Goal: Task Accomplishment & Management: Manage account settings

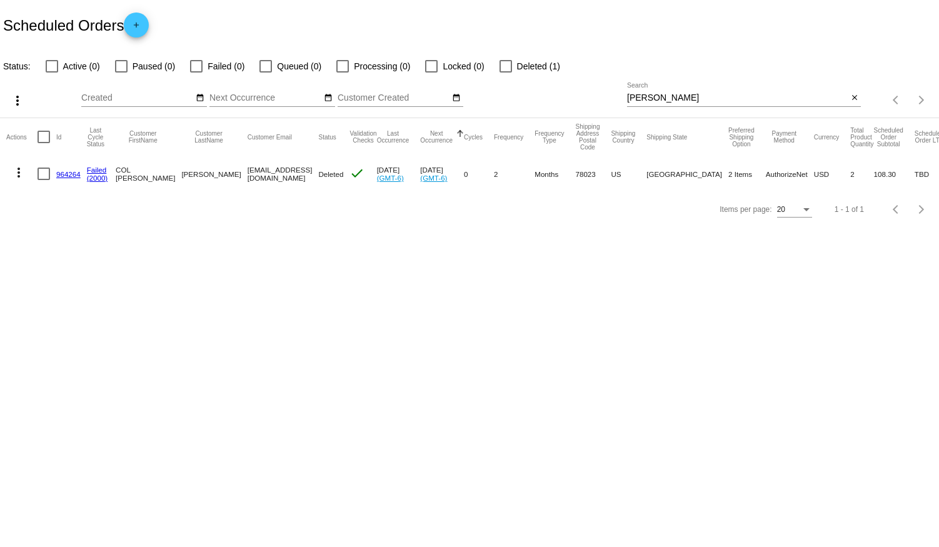
click at [669, 106] on div at bounding box center [744, 106] width 234 height 1
drag, startPoint x: 670, startPoint y: 94, endPoint x: 424, endPoint y: 108, distance: 246.2
click at [424, 108] on div "more_vert Aug Jan Feb Mar [DATE]" at bounding box center [469, 96] width 939 height 44
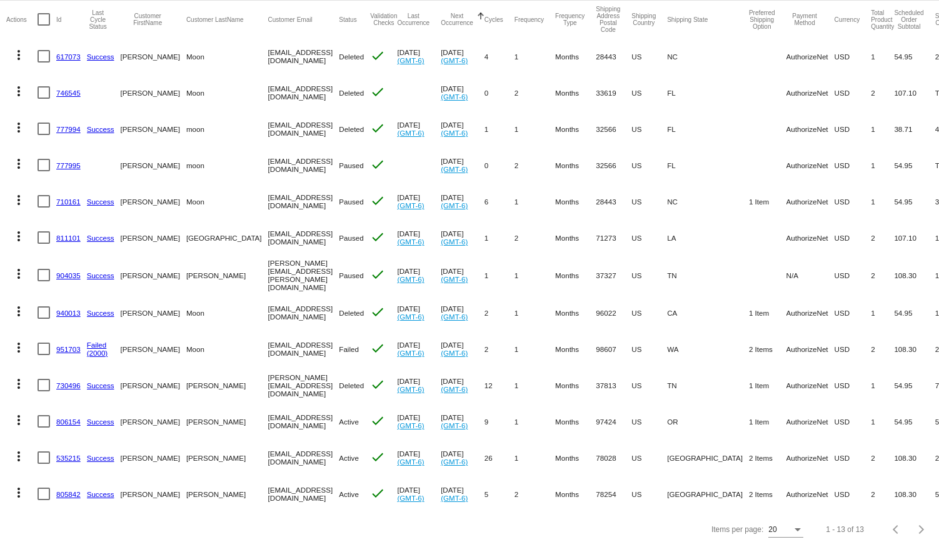
scroll to position [124, 0]
type input "Moon"
click at [64, 345] on link "951703" at bounding box center [68, 349] width 24 height 8
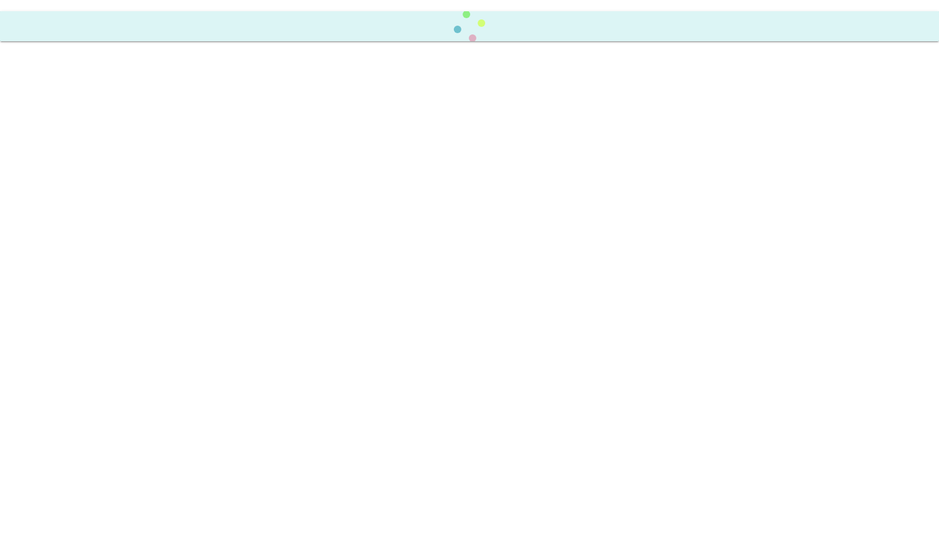
click at [64, 337] on body at bounding box center [469, 273] width 939 height 547
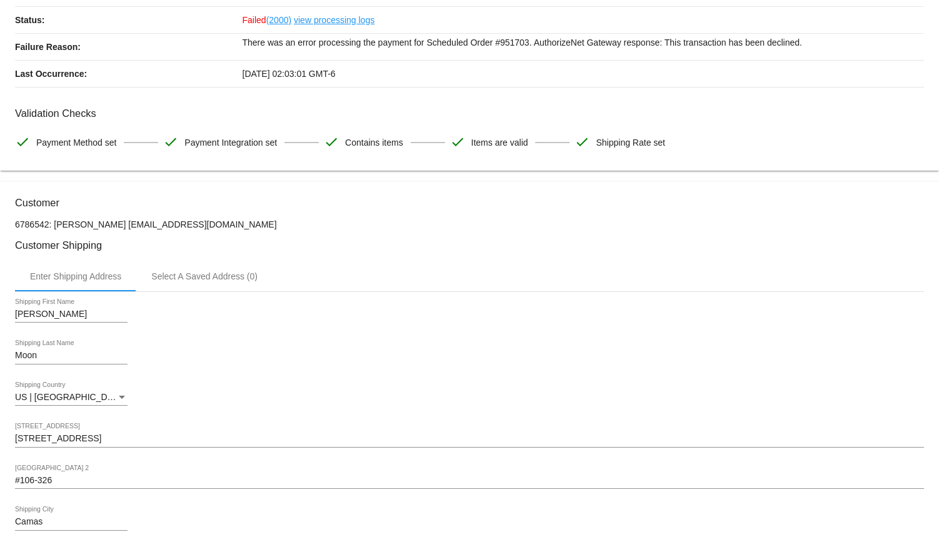
scroll to position [113, 0]
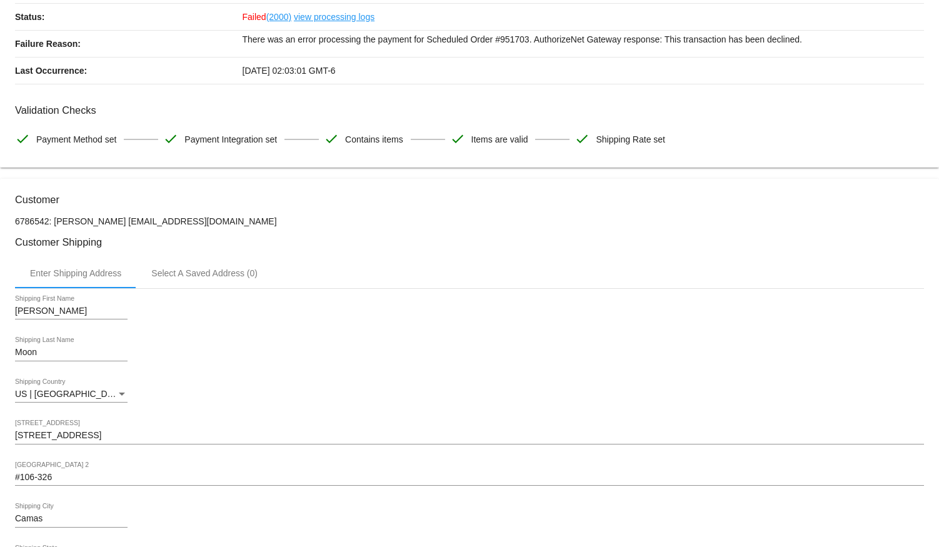
click at [398, 331] on div "[PERSON_NAME] Shipping First Name" at bounding box center [469, 313] width 909 height 36
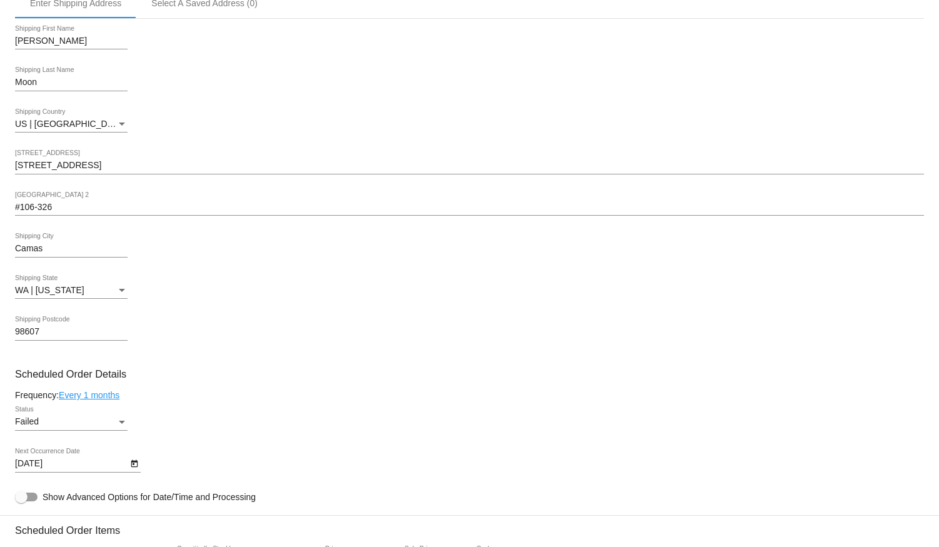
scroll to position [398, 0]
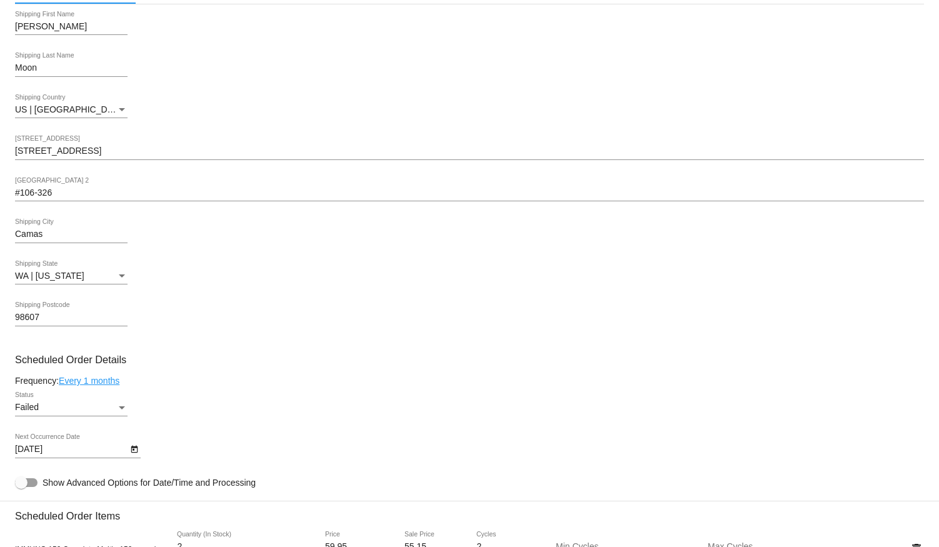
click at [121, 410] on div "Status" at bounding box center [122, 408] width 6 height 3
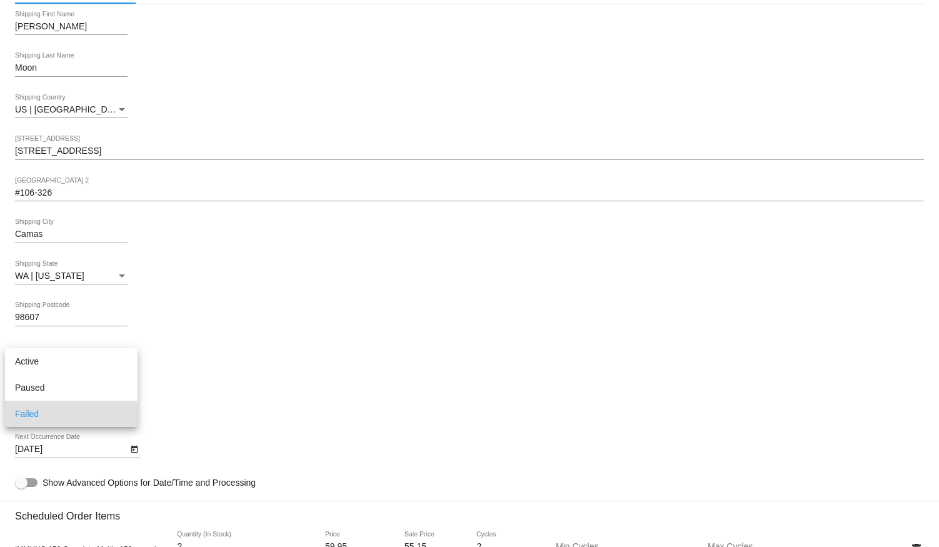
click at [208, 394] on div at bounding box center [469, 273] width 939 height 547
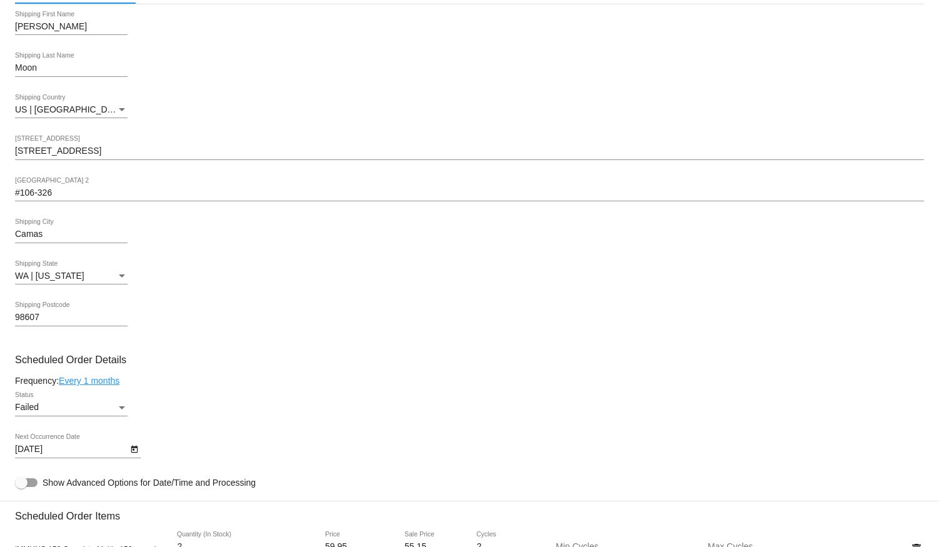
click at [218, 364] on h3 "Scheduled Order Details" at bounding box center [469, 360] width 909 height 12
click at [315, 63] on div "Moon Shipping Last Name" at bounding box center [469, 71] width 909 height 36
click at [133, 453] on icon "Open calendar" at bounding box center [134, 450] width 7 height 8
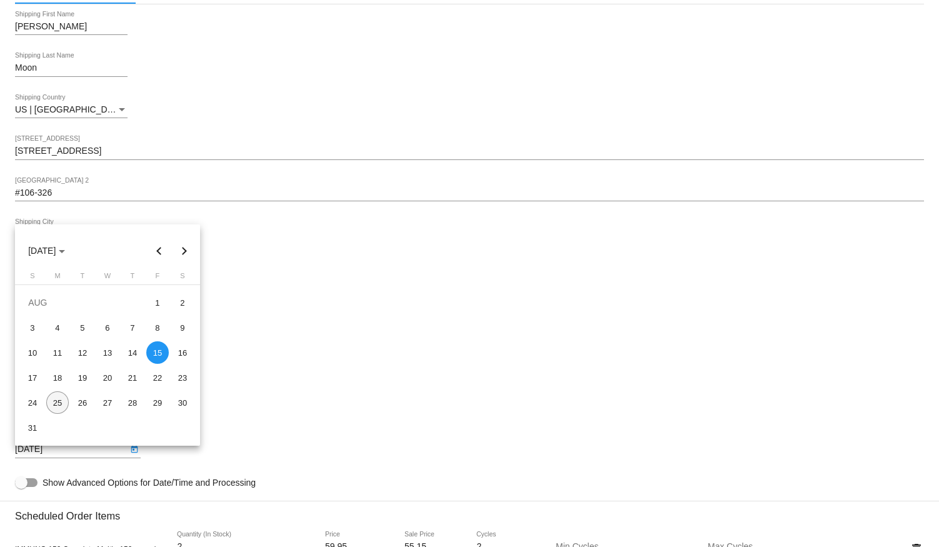
click at [53, 400] on div "25" at bounding box center [57, 403] width 23 height 23
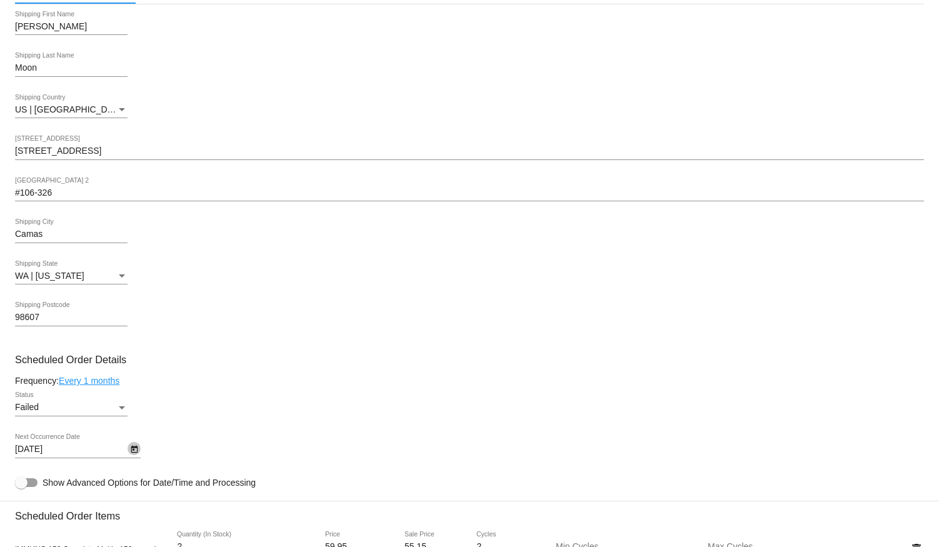
click at [134, 453] on icon "Open calendar" at bounding box center [134, 450] width 7 height 8
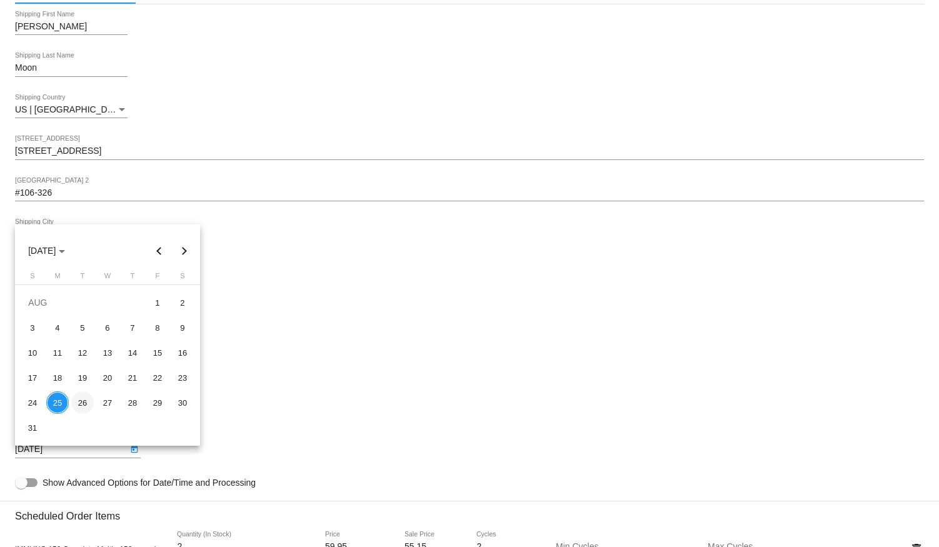
click at [82, 402] on div "26" at bounding box center [82, 403] width 23 height 23
type input "[DATE]"
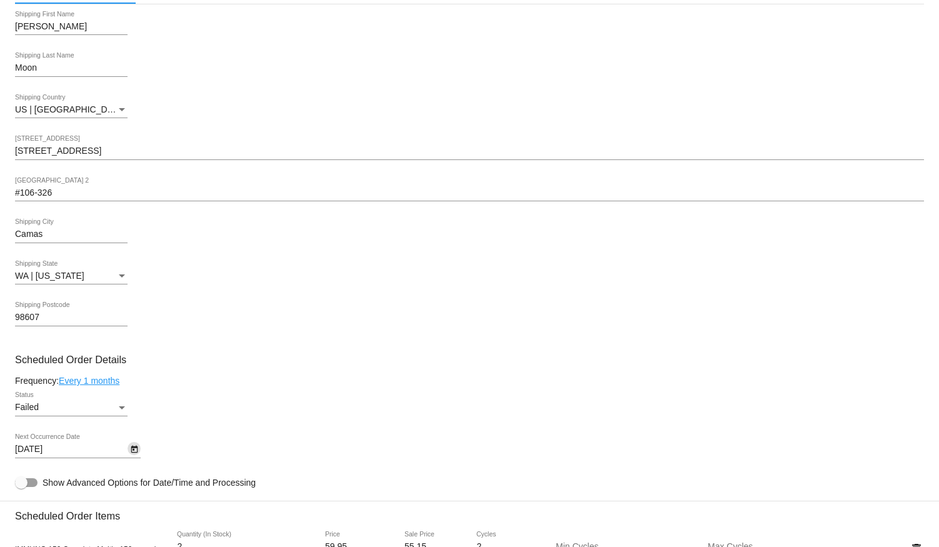
click at [119, 410] on div "Status" at bounding box center [122, 408] width 6 height 3
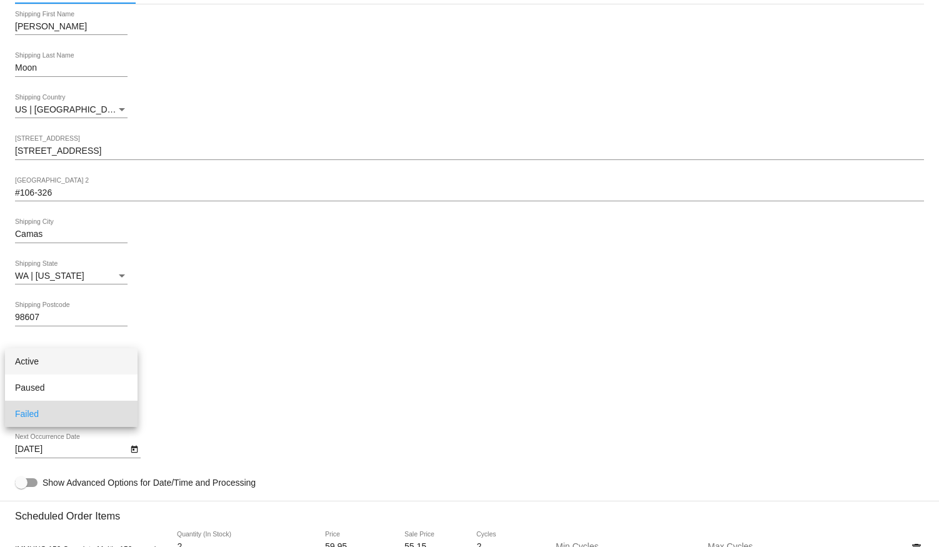
click at [33, 357] on span "Active" at bounding box center [71, 361] width 113 height 26
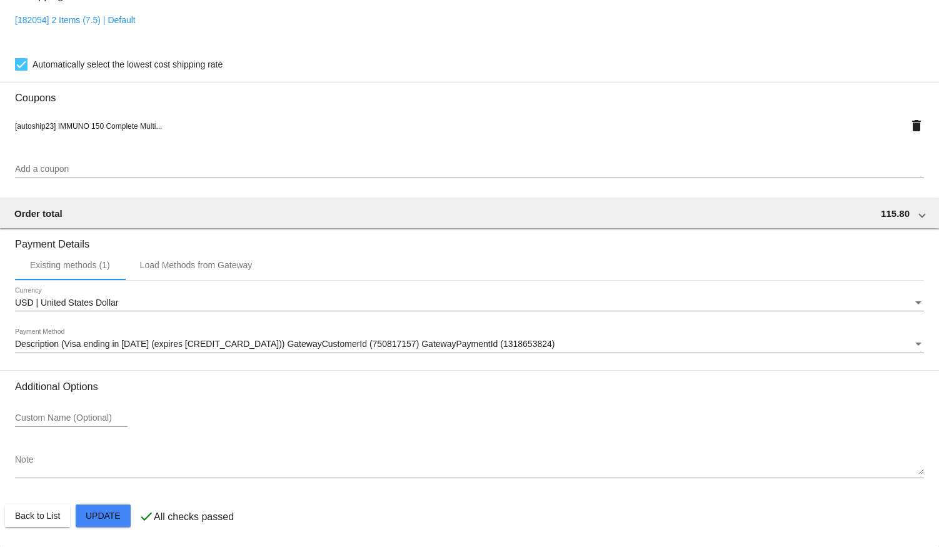
scroll to position [1048, 0]
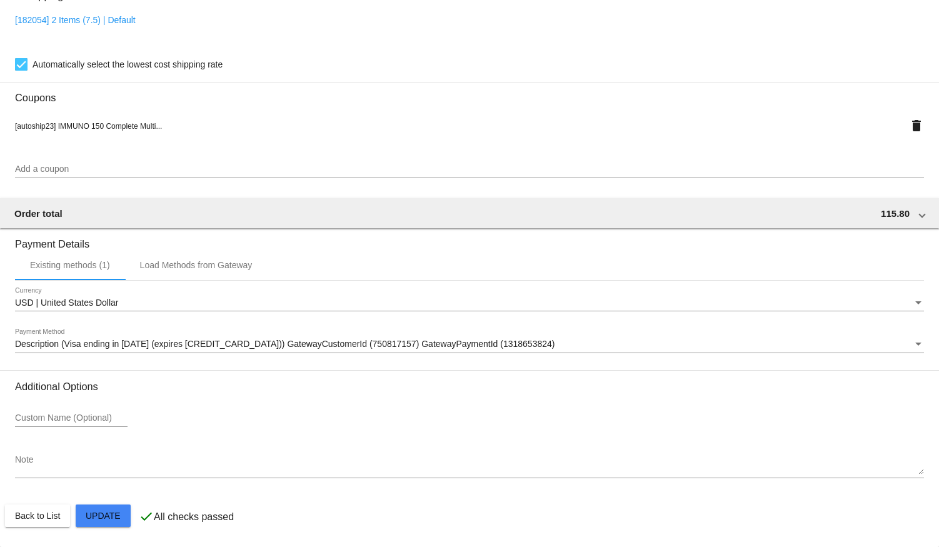
scroll to position [707, 0]
